Goal: Navigation & Orientation: Find specific page/section

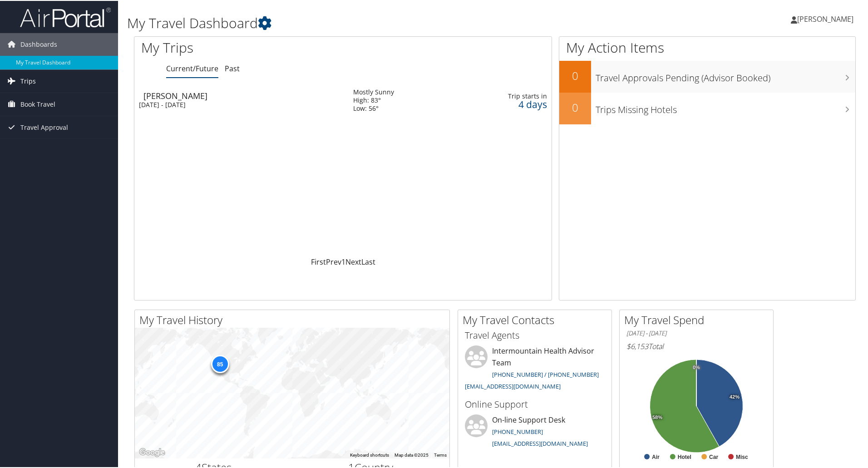
click at [41, 80] on link "Trips" at bounding box center [59, 80] width 118 height 23
click at [55, 96] on link "Current/Future Trips" at bounding box center [59, 99] width 118 height 14
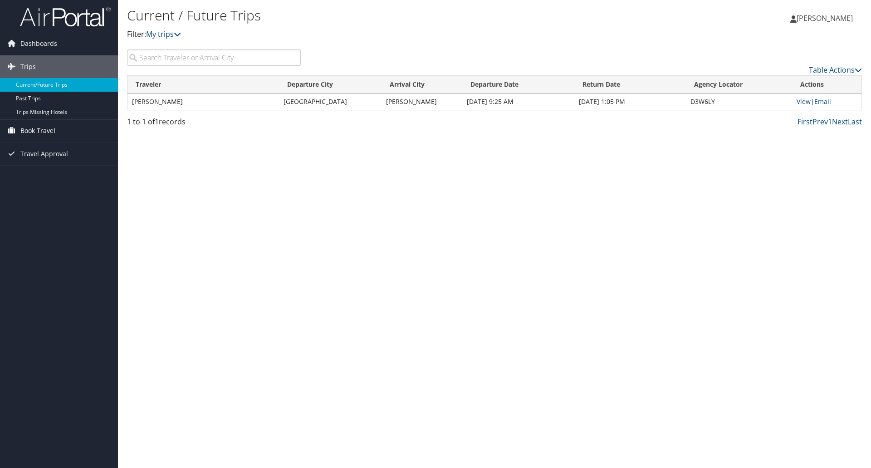
click at [34, 129] on span "Book Travel" at bounding box center [37, 130] width 35 height 23
click at [54, 146] on link "Agent Booking Request" at bounding box center [59, 149] width 118 height 14
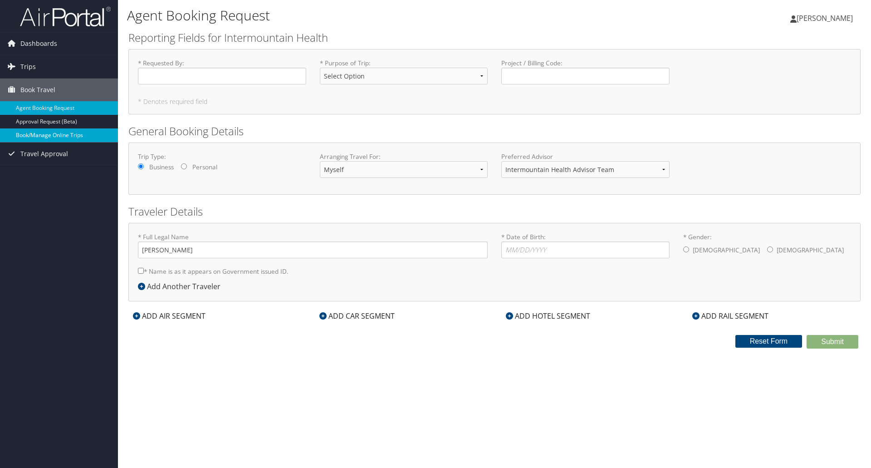
click at [59, 134] on link "Book/Manage Online Trips" at bounding box center [59, 135] width 118 height 14
click at [34, 41] on span "Dashboards" at bounding box center [38, 43] width 37 height 23
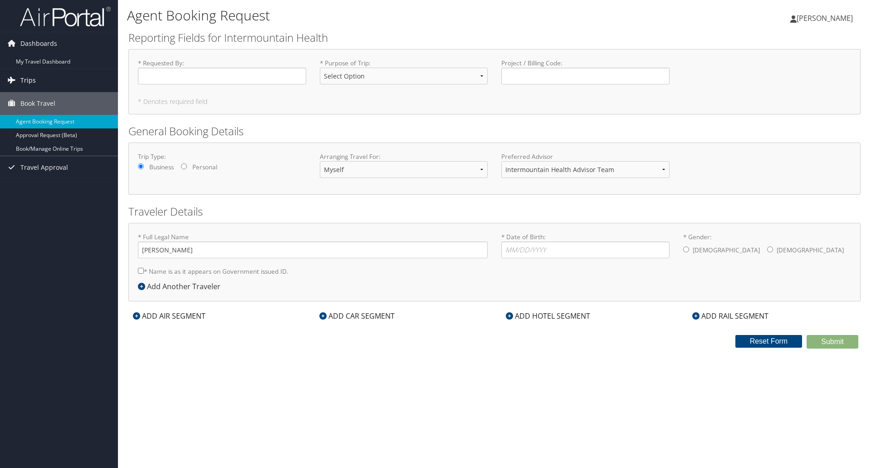
click at [33, 77] on span "Trips" at bounding box center [27, 80] width 15 height 23
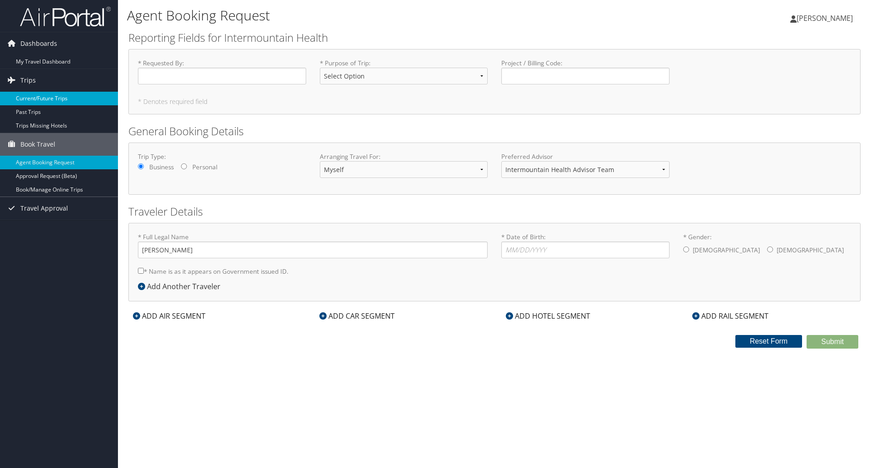
click at [34, 97] on link "Current/Future Trips" at bounding box center [59, 99] width 118 height 14
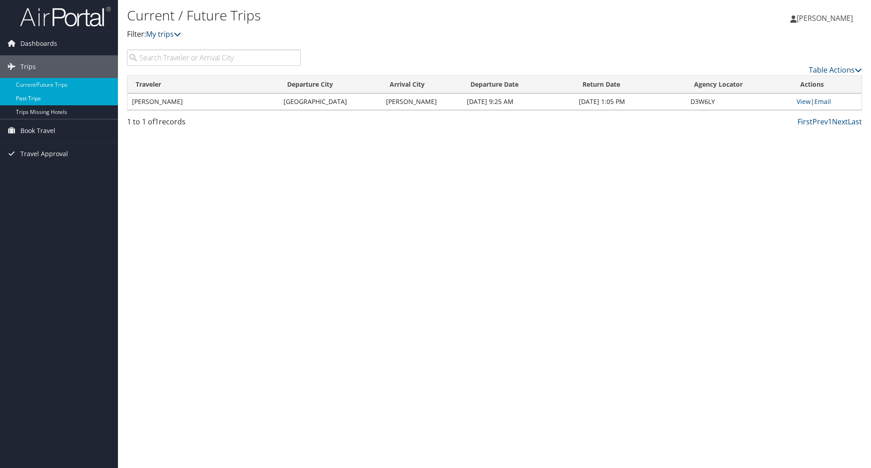
click at [32, 99] on link "Past Trips" at bounding box center [59, 99] width 118 height 14
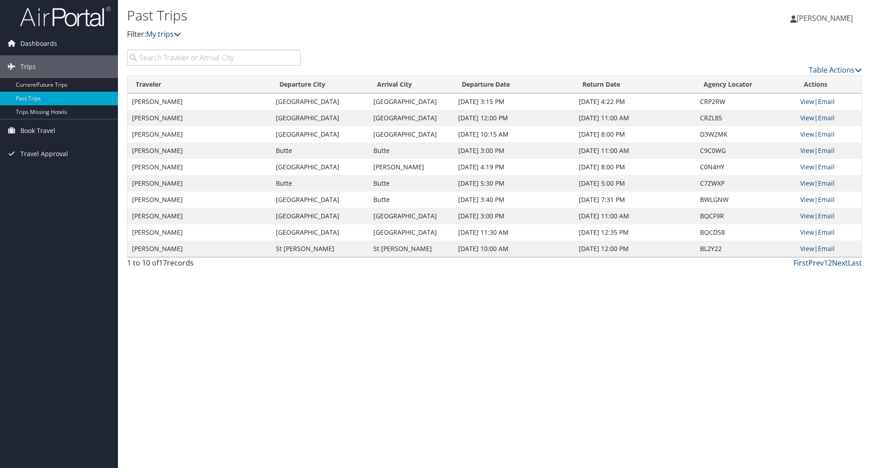
click at [817, 262] on link "Prev" at bounding box center [816, 263] width 15 height 10
click at [838, 262] on link "Next" at bounding box center [840, 263] width 16 height 10
